Goal: Task Accomplishment & Management: Manage account settings

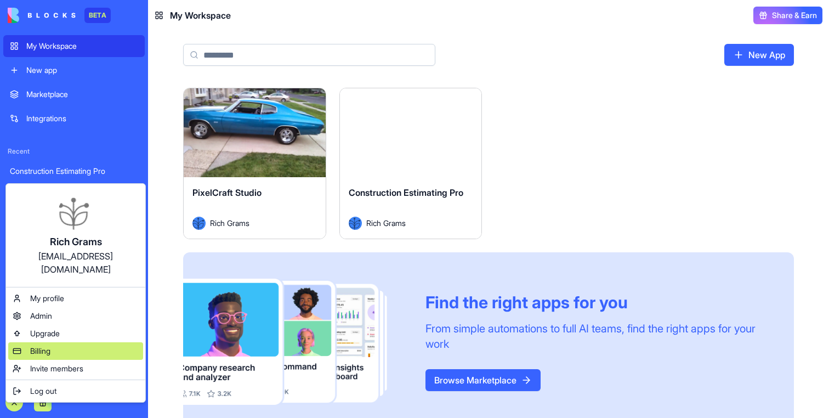
click at [50, 346] on span "Billing" at bounding box center [40, 351] width 20 height 11
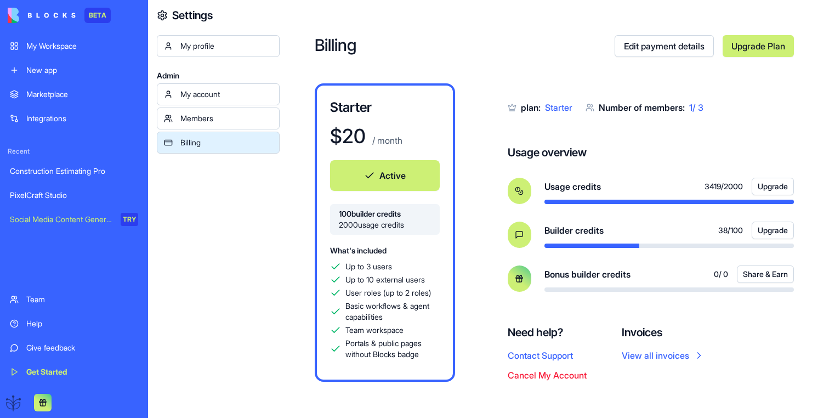
click at [771, 231] on button "Upgrade" at bounding box center [773, 231] width 42 height 18
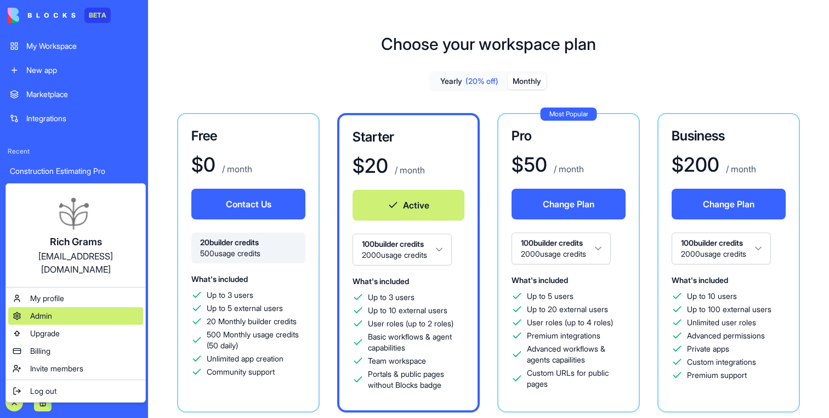
click at [42, 310] on span "Admin" at bounding box center [41, 315] width 22 height 11
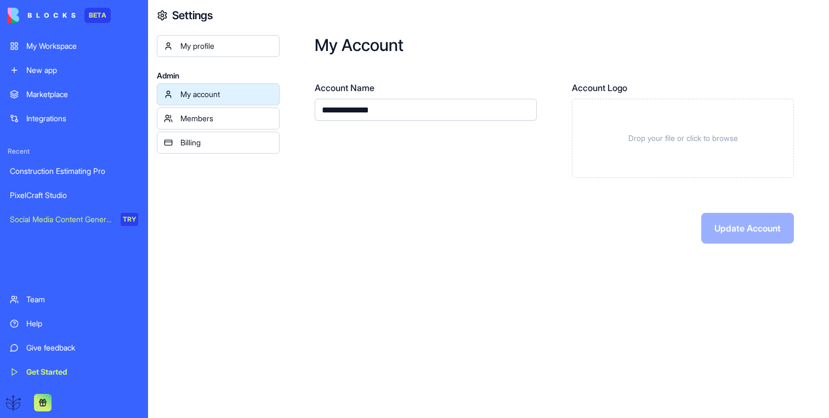
click at [202, 51] on div "My profile" at bounding box center [226, 46] width 92 height 11
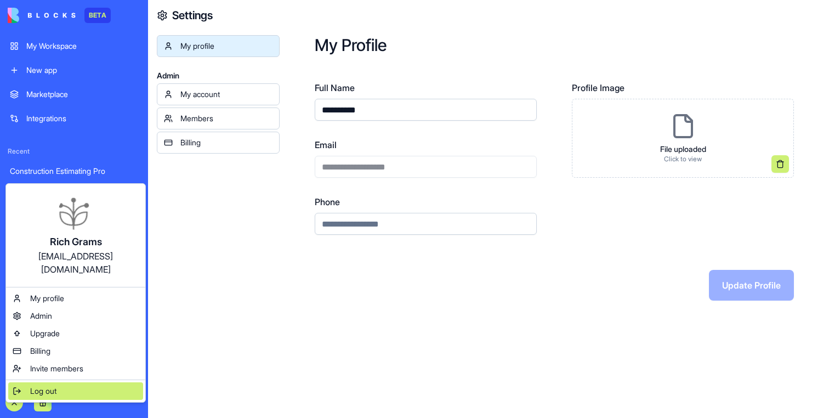
click at [36, 383] on div "Log out" at bounding box center [75, 391] width 135 height 18
